Goal: Check status: Check status

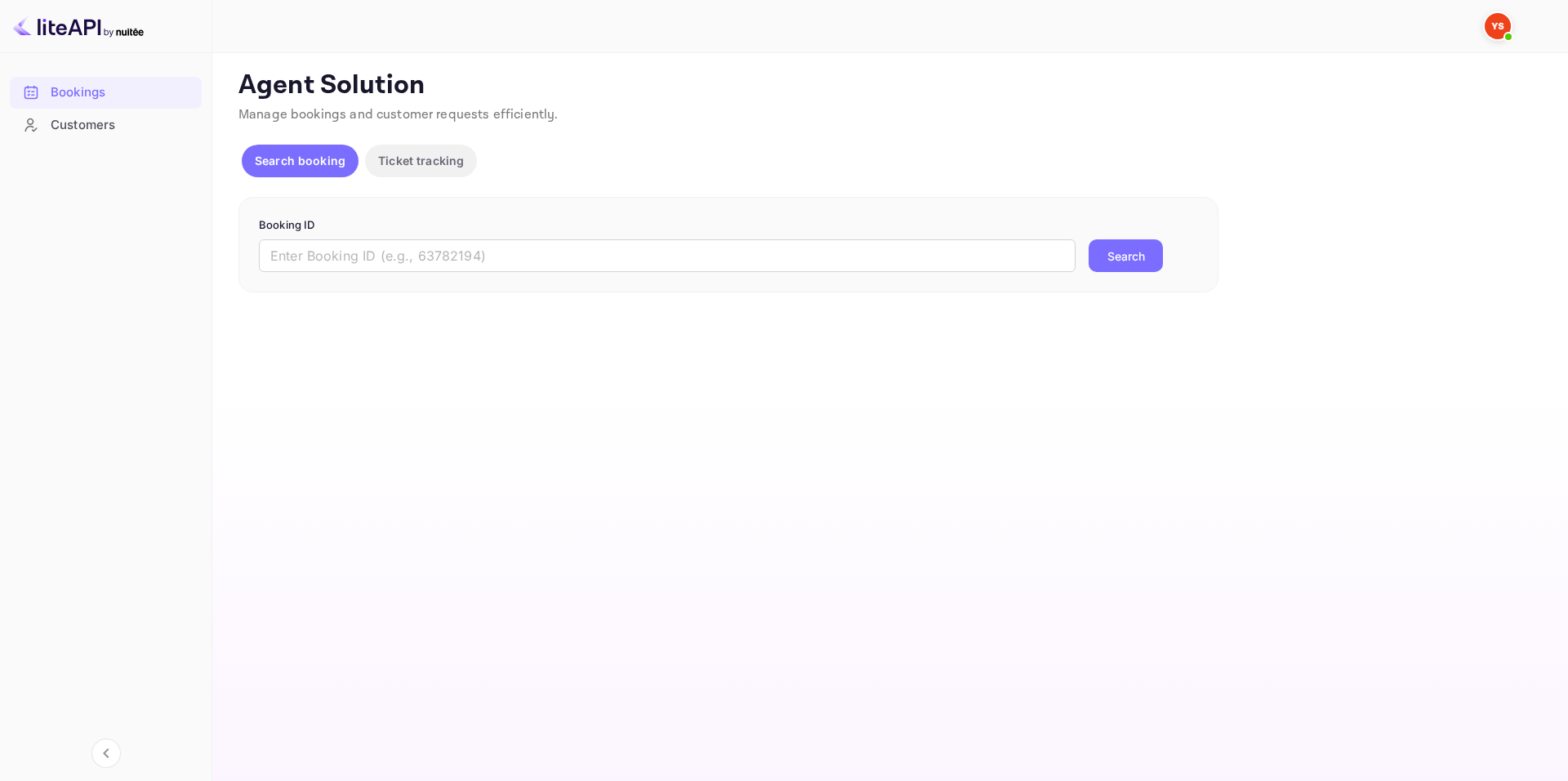
click at [638, 249] on input "text" at bounding box center [667, 256] width 817 height 32
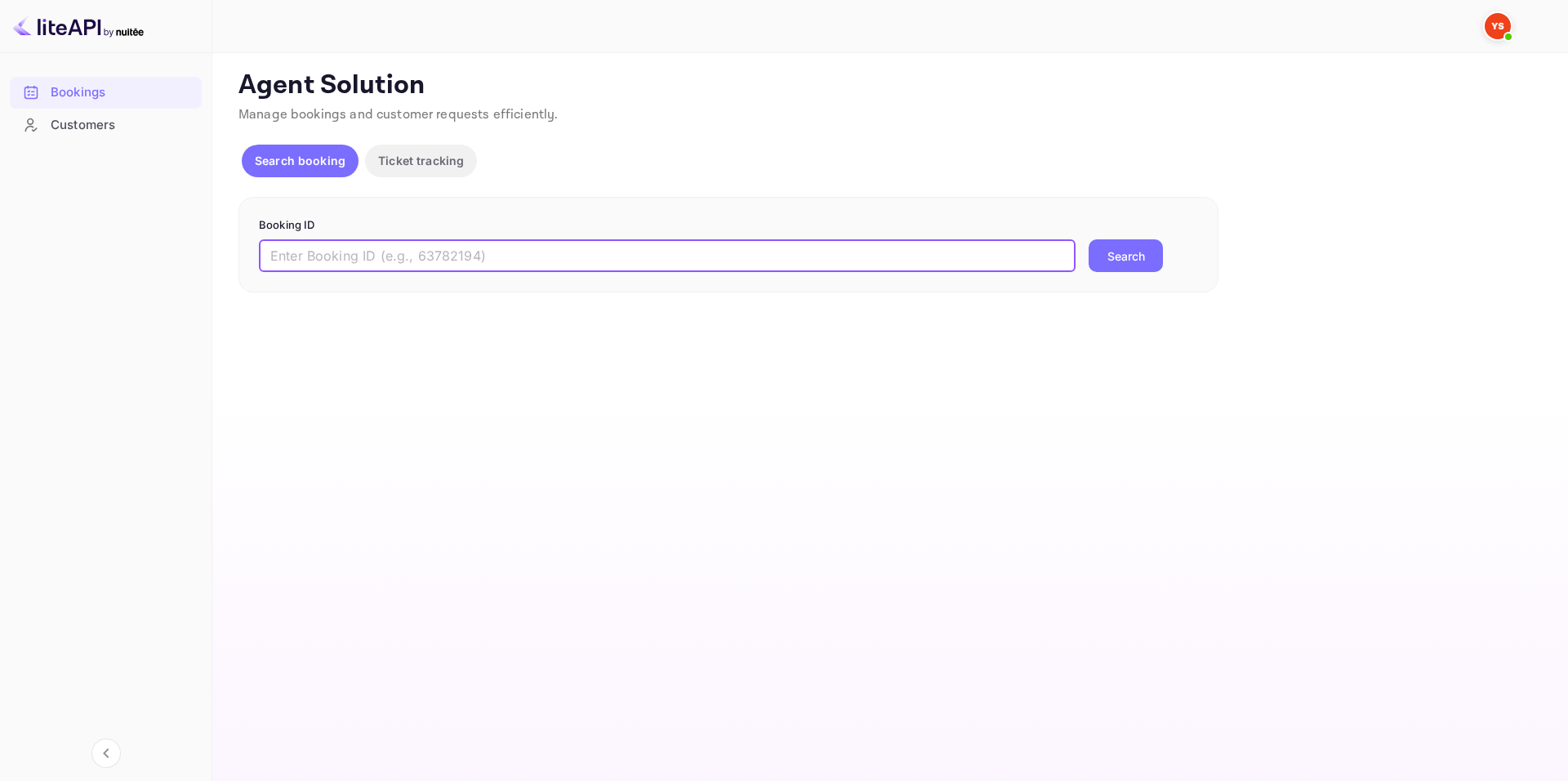
paste input "9433423"
type input "9433423"
click at [1118, 248] on button "Search" at bounding box center [1126, 256] width 74 height 32
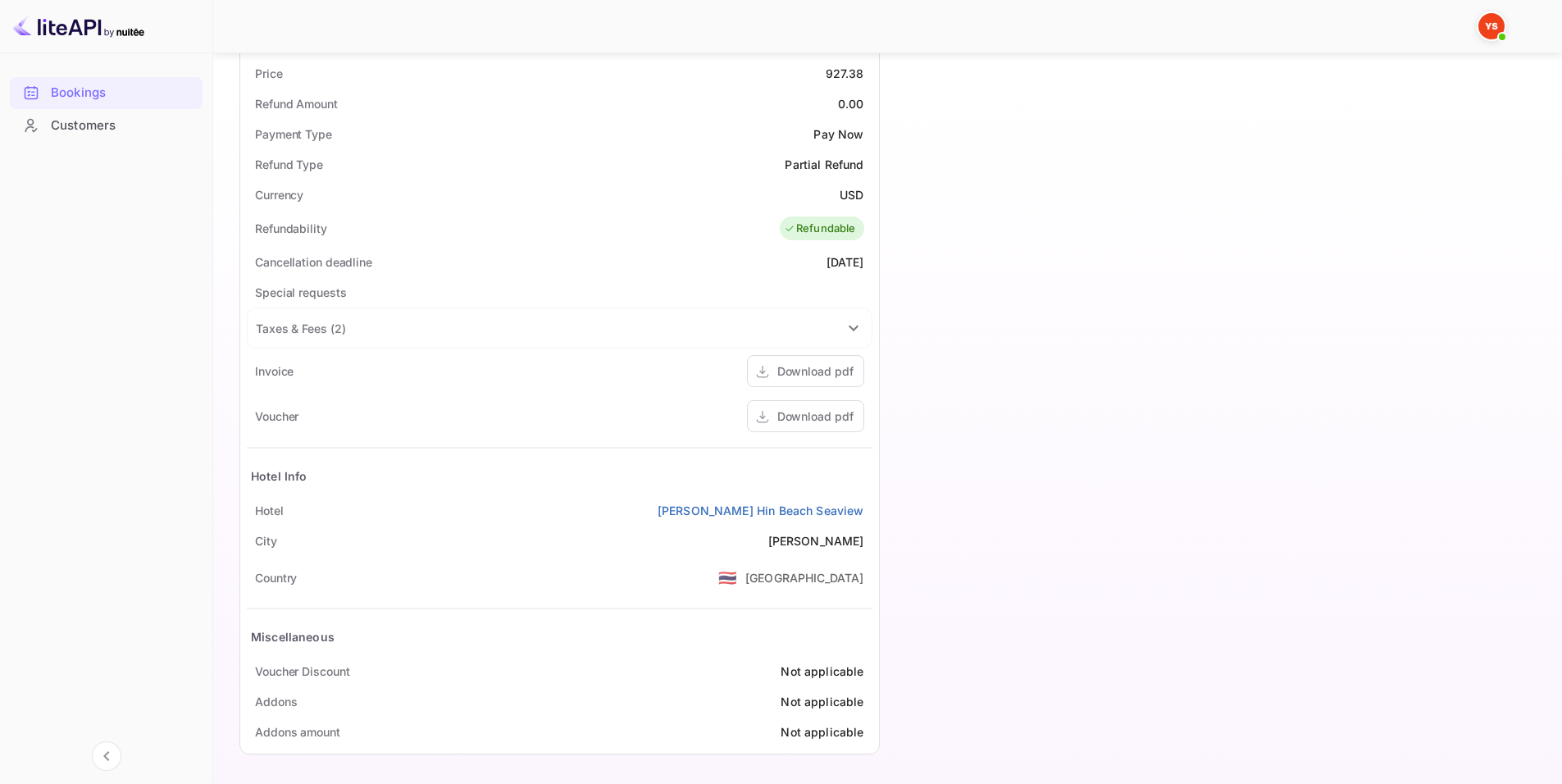
scroll to position [578, 0]
drag, startPoint x: 665, startPoint y: 523, endPoint x: 863, endPoint y: 496, distance: 199.8
click at [863, 496] on div "Hotel [PERSON_NAME][GEOGRAPHIC_DATA]" at bounding box center [560, 509] width 626 height 31
copy link "[PERSON_NAME] Hin Beach Seaview"
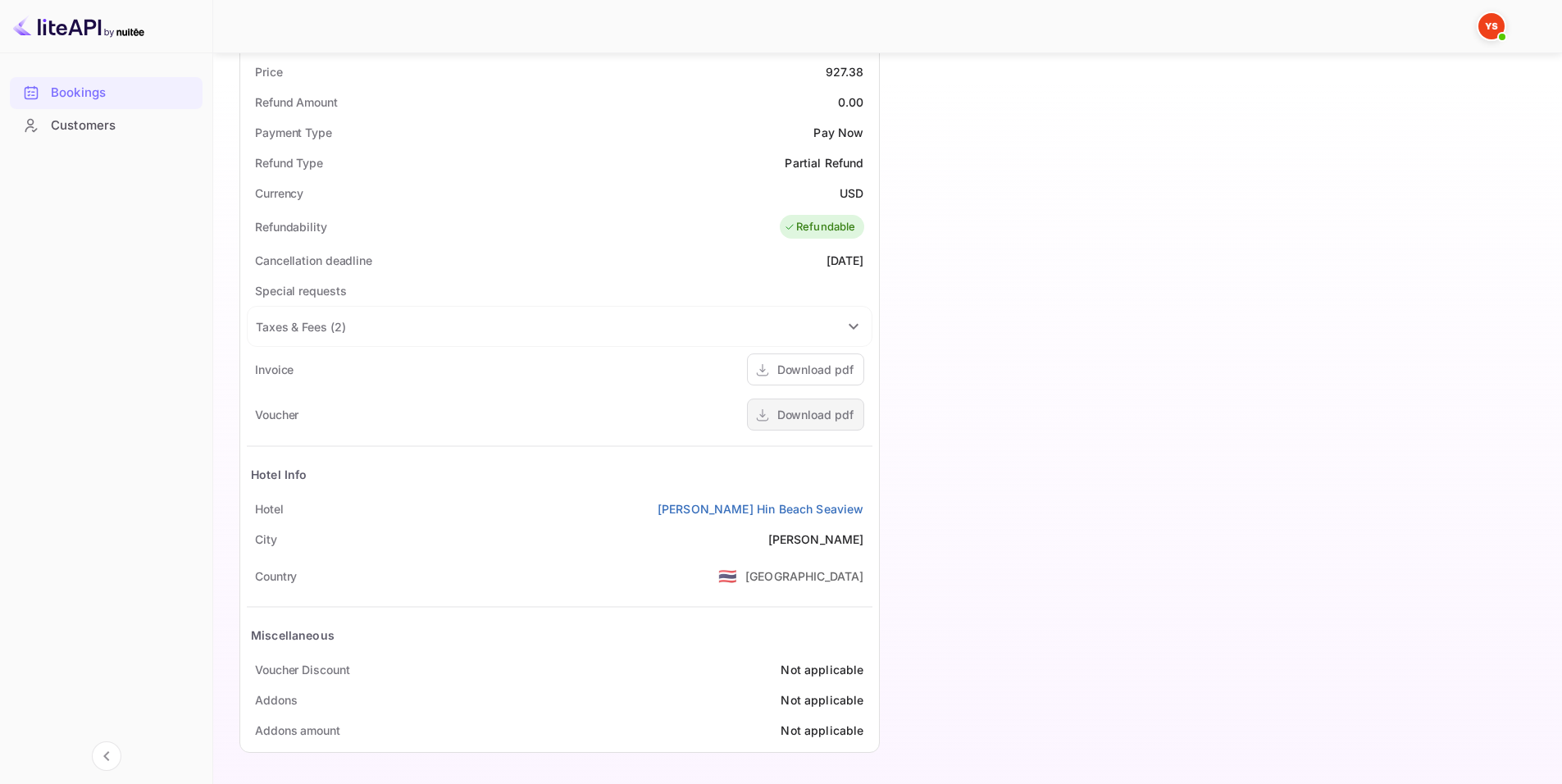
click at [790, 404] on div "Download pdf" at bounding box center [806, 414] width 117 height 32
